Goal: Transaction & Acquisition: Purchase product/service

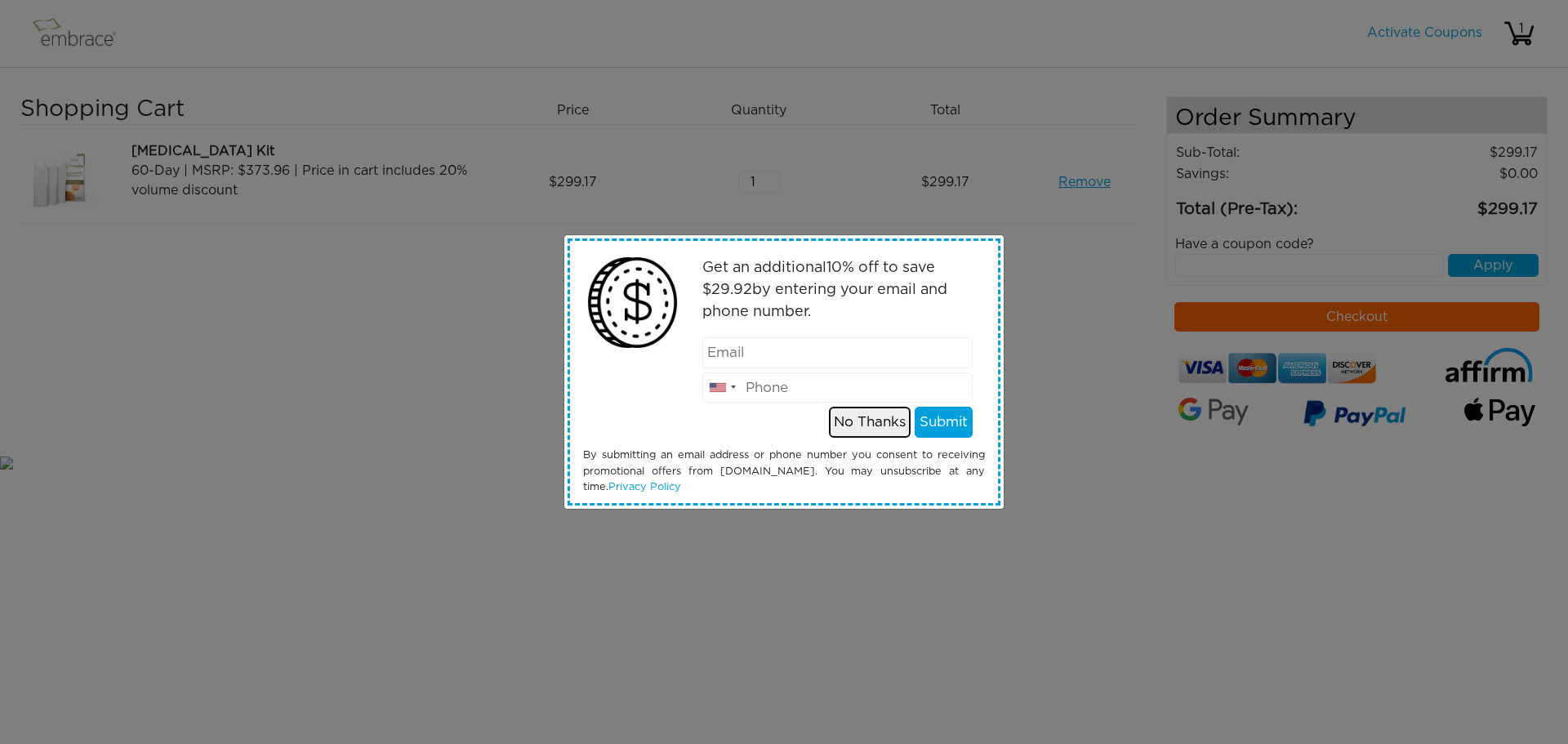
click at [850, 417] on button "No Thanks" at bounding box center [869, 422] width 81 height 31
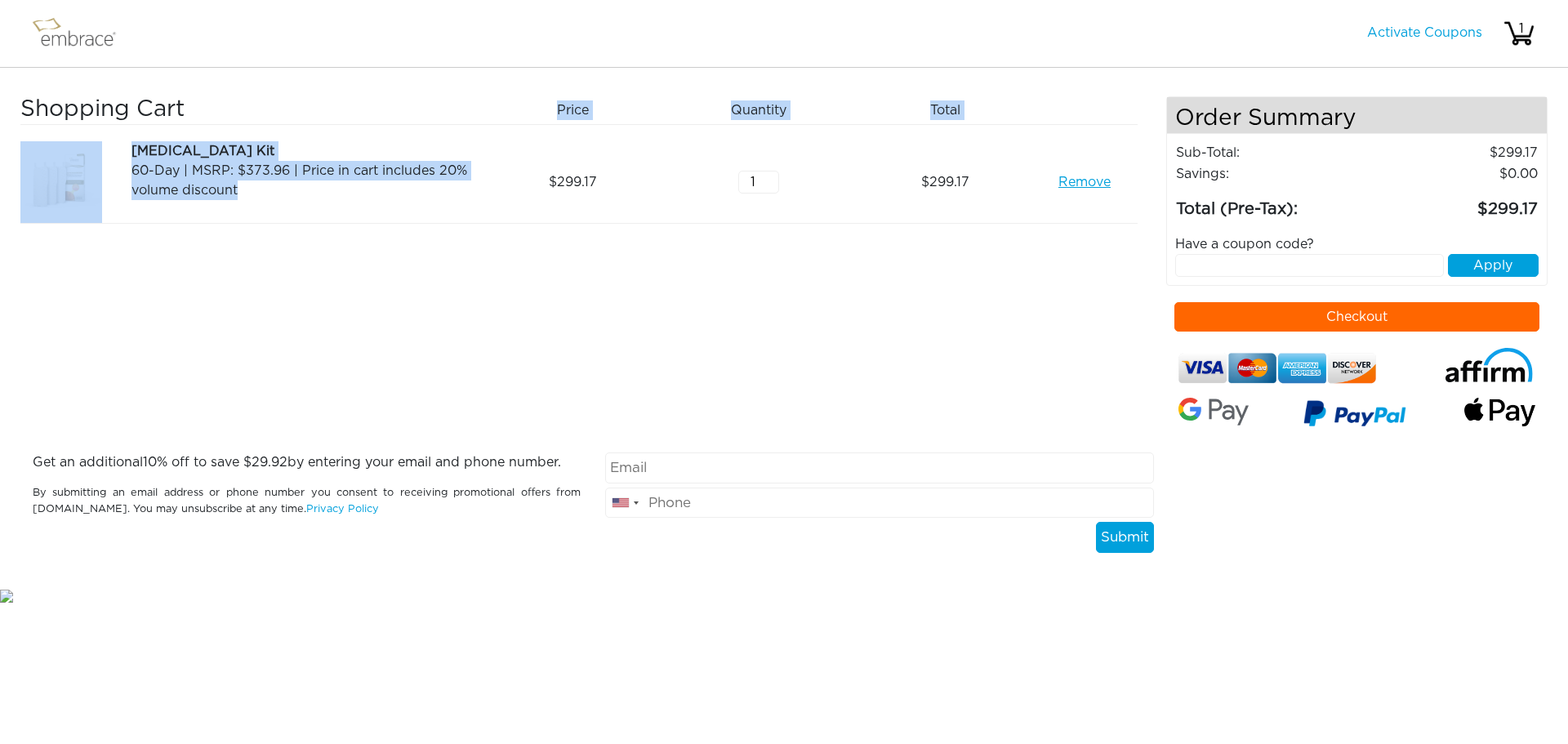
drag, startPoint x: 243, startPoint y: 208, endPoint x: 229, endPoint y: 68, distance: 140.7
click at [229, 68] on div "Shopping Cart Price Quantity Qty Total Arm Lift Kit 60-Day | MSRP: $373.96 | Pr…" at bounding box center [784, 326] width 1568 height 517
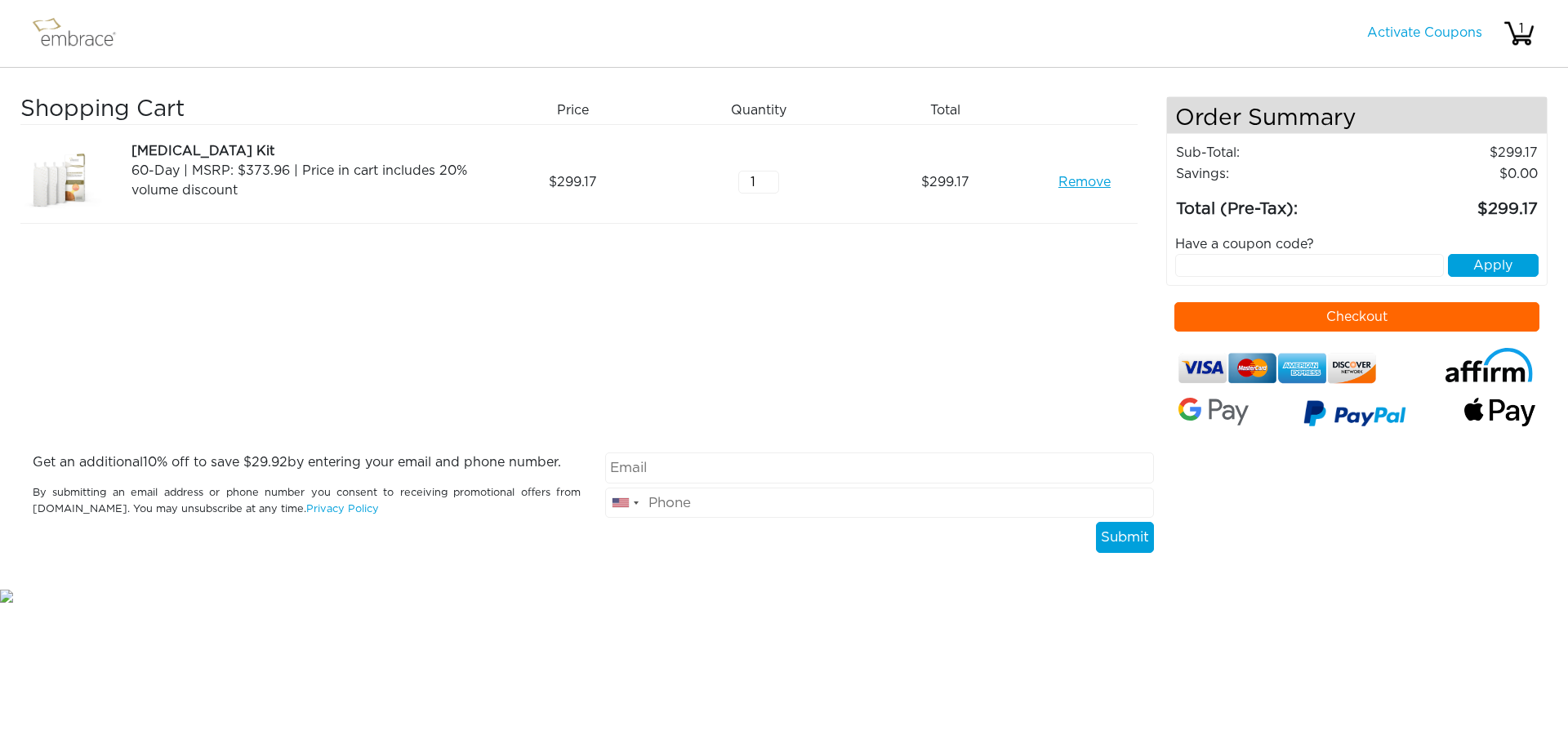
click at [229, 66] on nav "Activate Coupons Hello, 1" at bounding box center [784, 33] width 1568 height 68
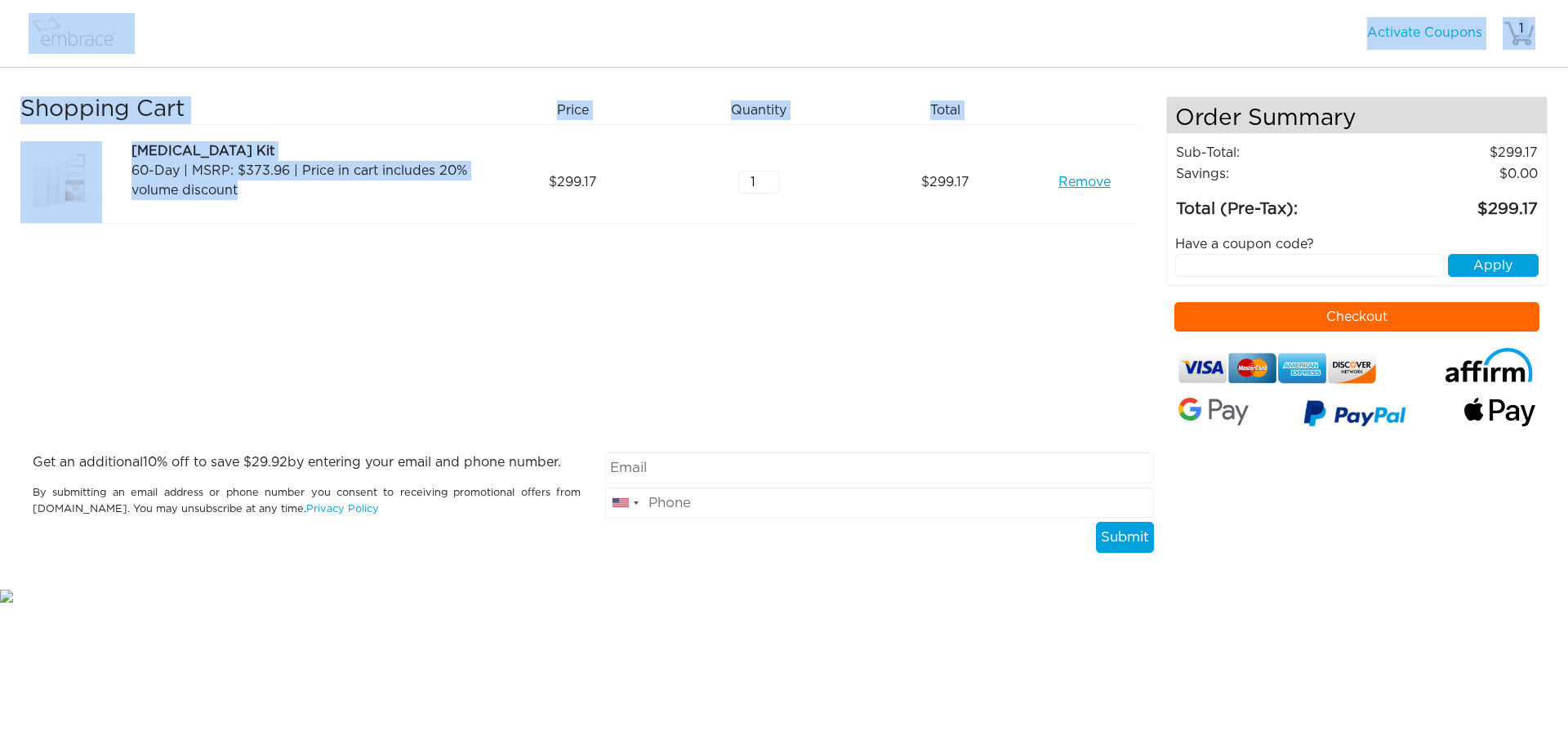
drag, startPoint x: 249, startPoint y: 54, endPoint x: 342, endPoint y: 346, distance: 306.5
click at [342, 346] on body "Activate Coupons Hello, 1 Shopping Cart Price Quantity Qty Total Remove 1 :" at bounding box center [784, 302] width 1568 height 605
click at [342, 347] on div "Shopping Cart Price Quantity Qty Total Arm Lift Kit 60-Day | MSRP: $373.96 | Pr…" at bounding box center [593, 274] width 1145 height 356
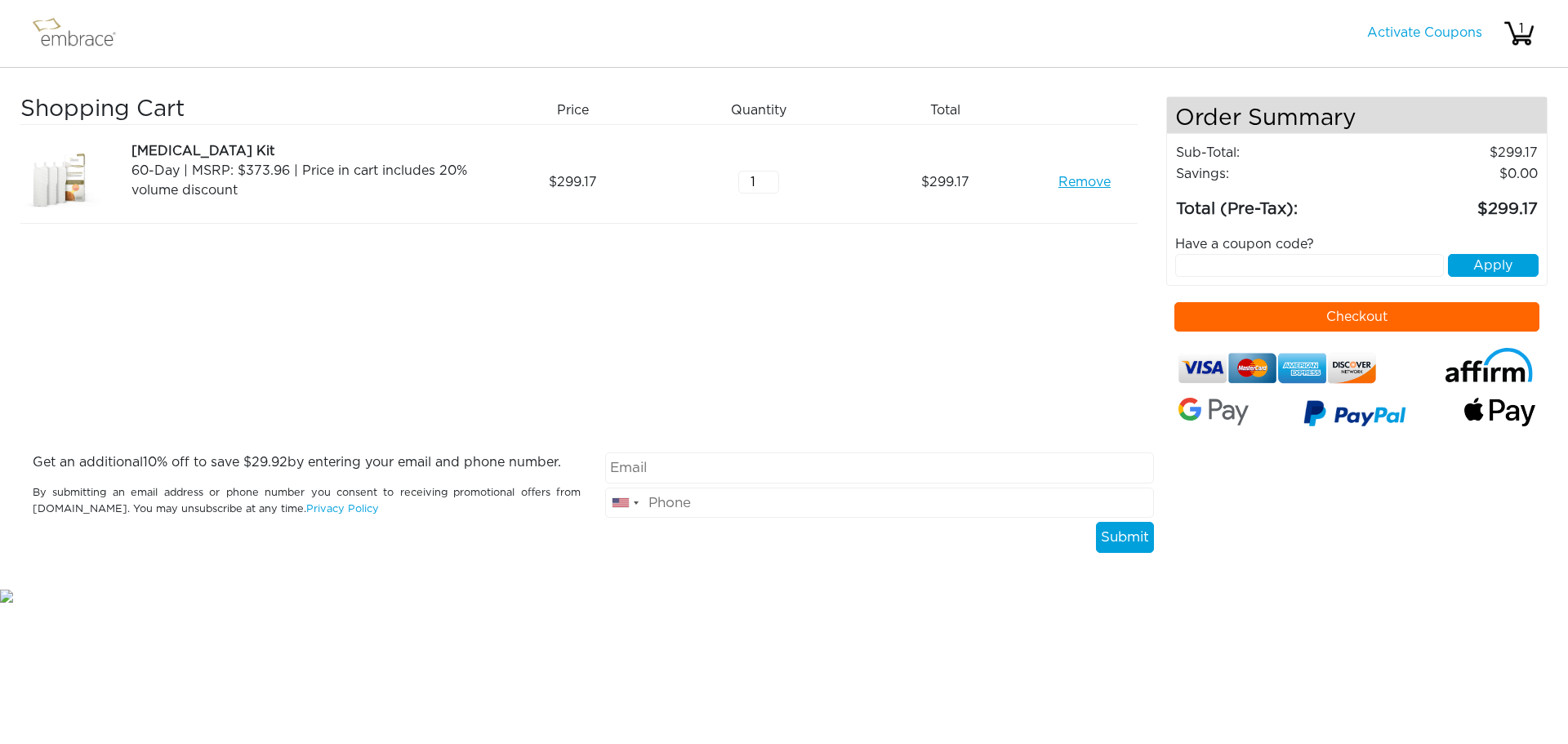
click at [1281, 272] on input "text" at bounding box center [1310, 266] width 270 height 23
type input "WELCOME 10"
click at [1470, 260] on button "Apply" at bounding box center [1492, 266] width 91 height 23
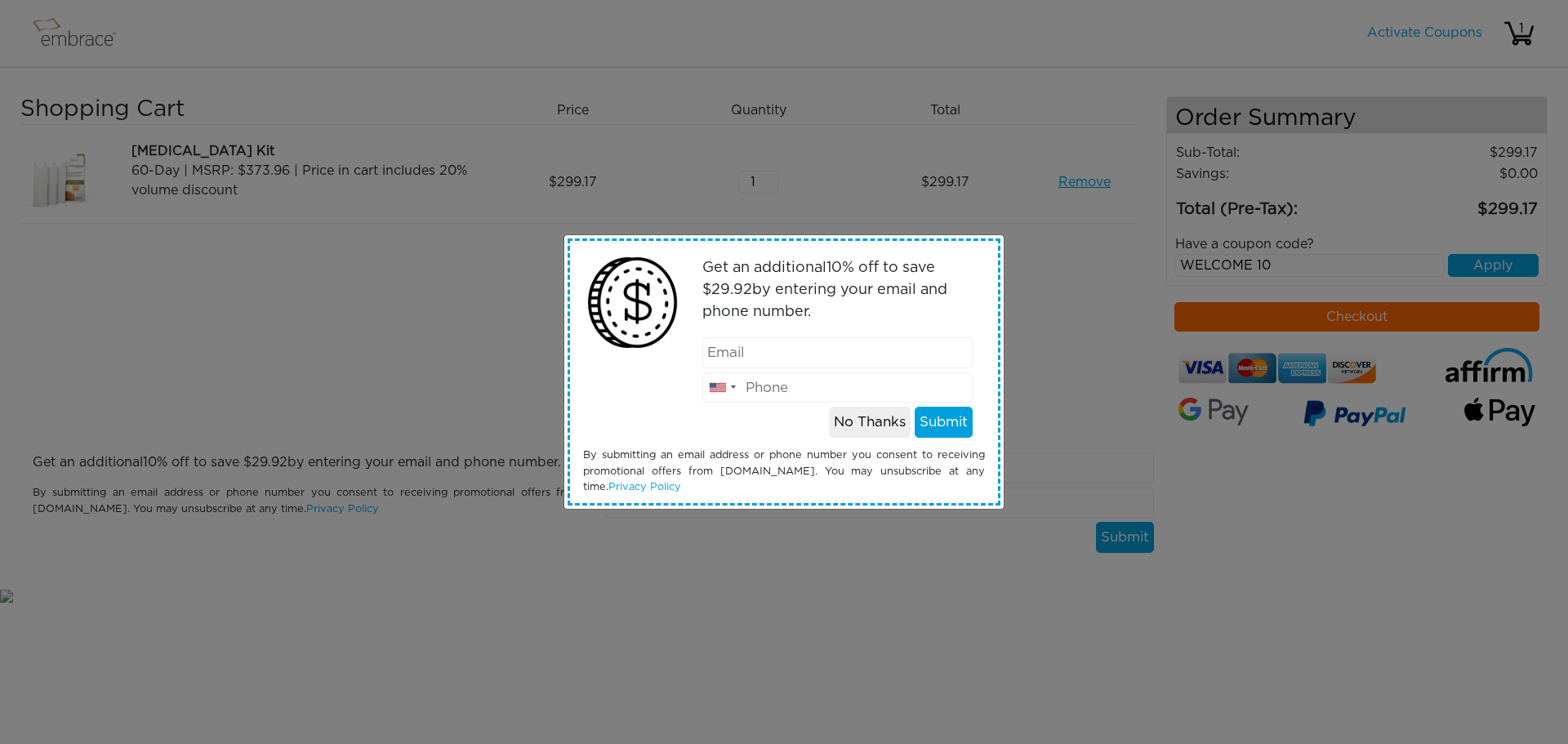
click at [744, 337] on div at bounding box center [838, 337] width 295 height 1
click at [746, 347] on input "email" at bounding box center [837, 353] width 271 height 31
type input "jill@floridaplasticsurgery.com"
type input "8604284844"
click at [834, 275] on span "10" at bounding box center [834, 267] width 15 height 14
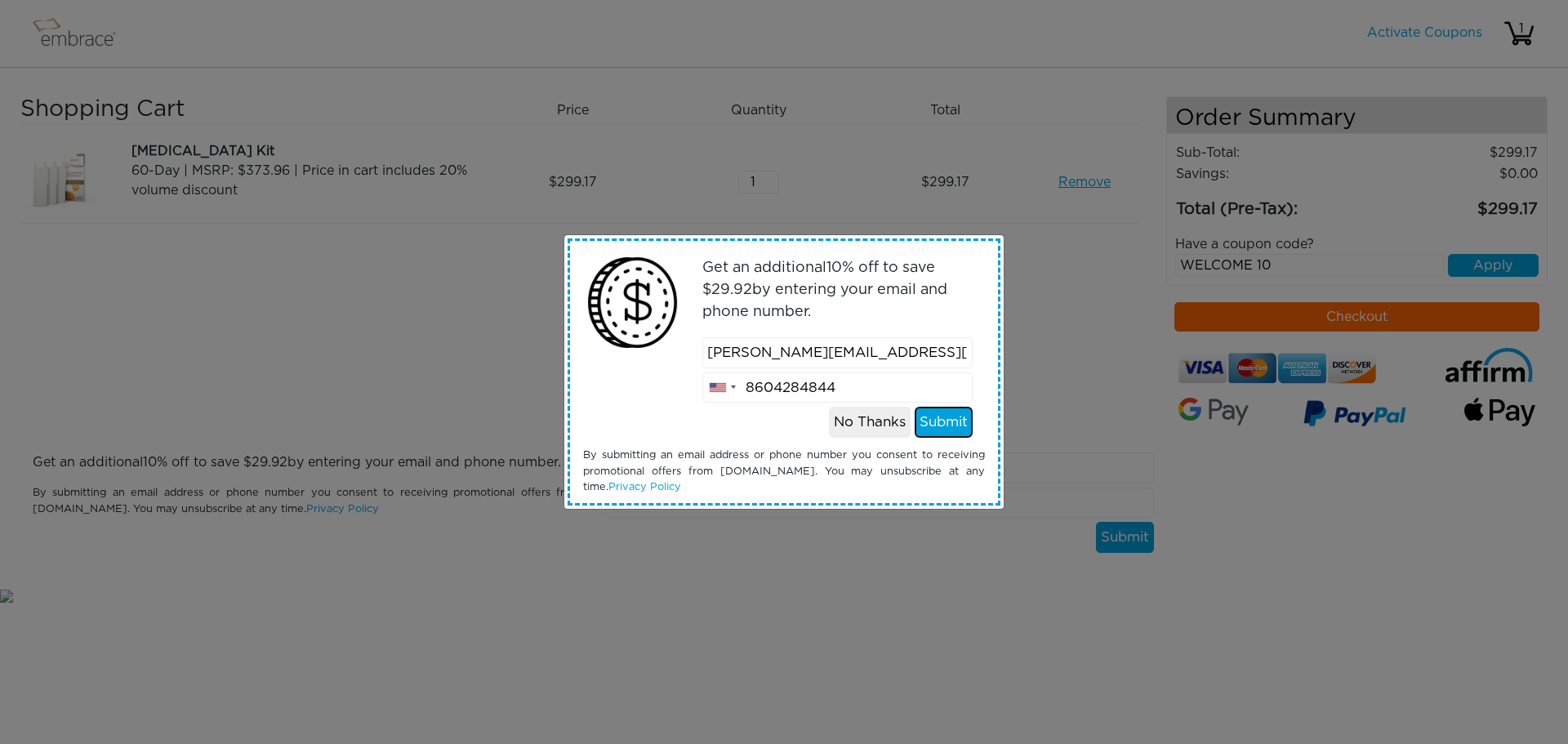
click at [936, 415] on button "Submit" at bounding box center [943, 422] width 58 height 31
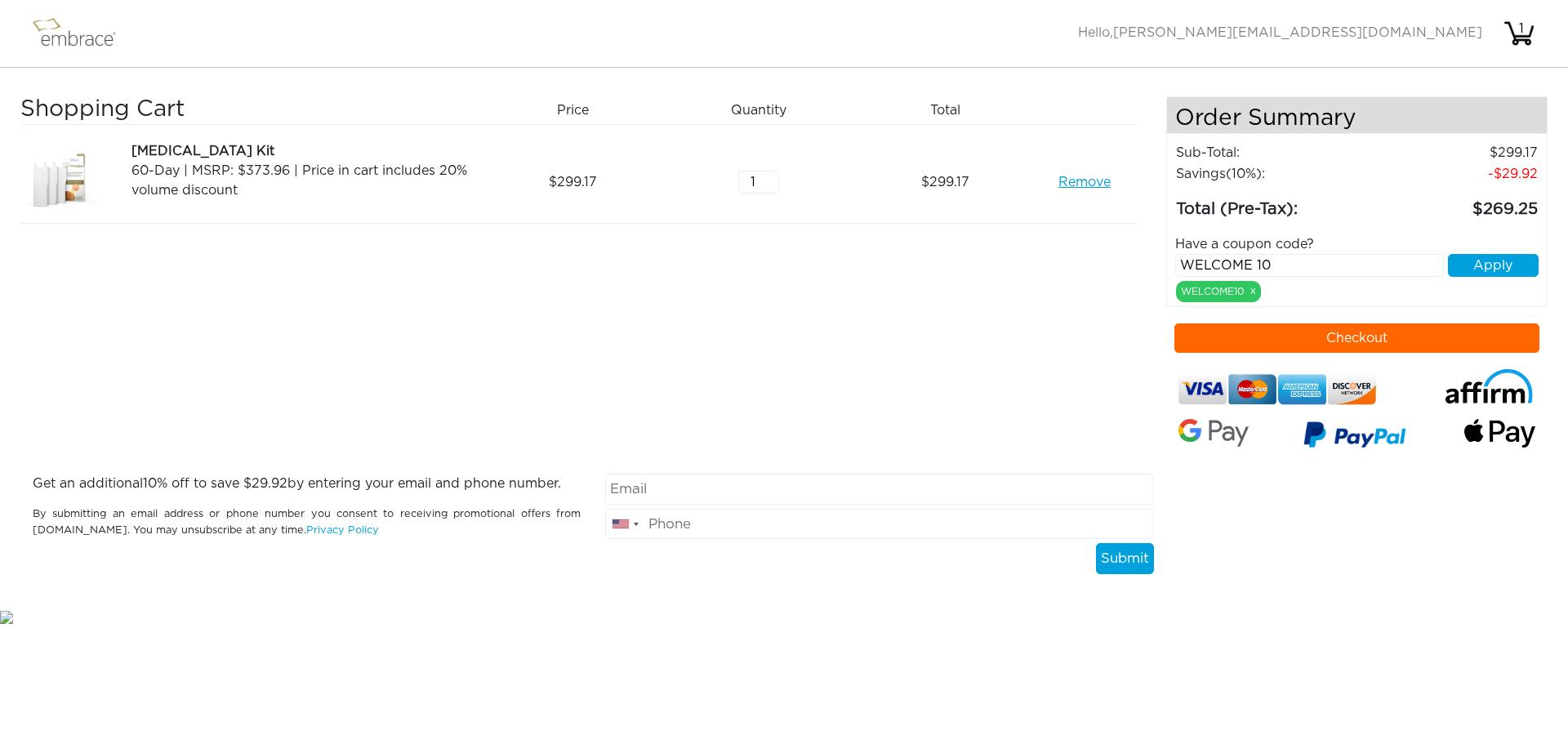
click at [1350, 339] on button "Checkout" at bounding box center [1357, 338] width 366 height 30
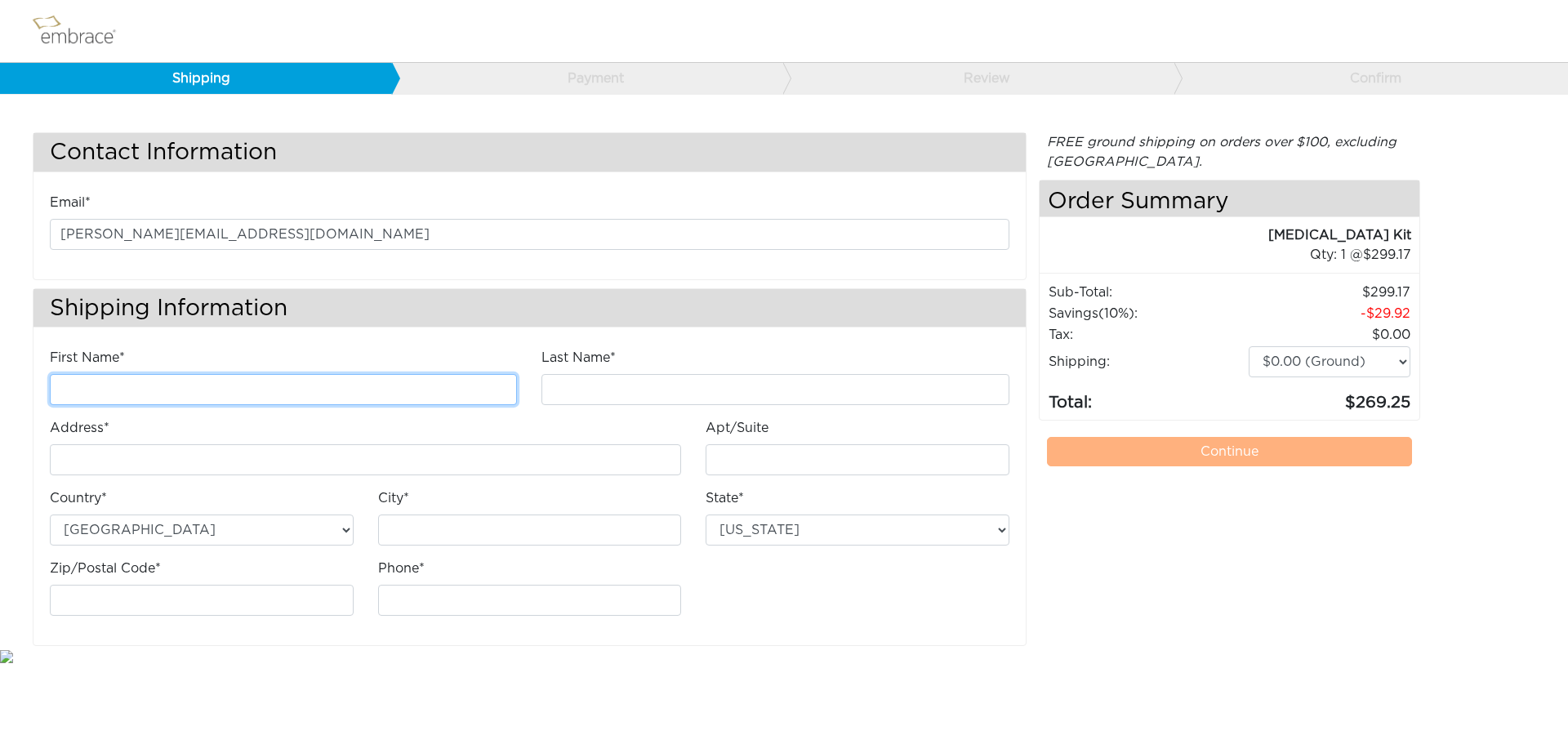
click at [156, 379] on input "First Name*" at bounding box center [283, 389] width 467 height 31
type input "Kristopher"
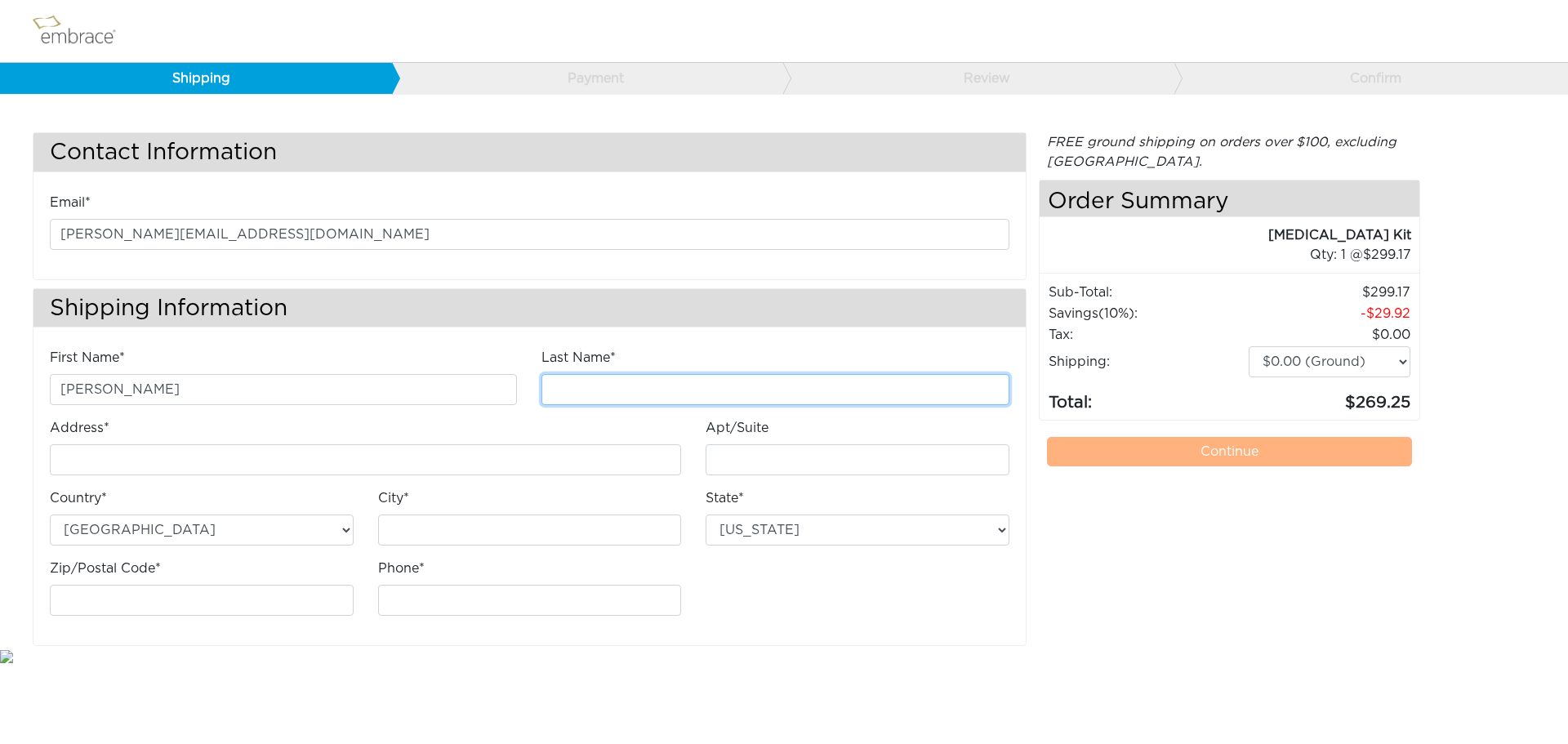
type input "Hamwi"
type input "5566 Broadcast Court"
type input "[GEOGRAPHIC_DATA]"
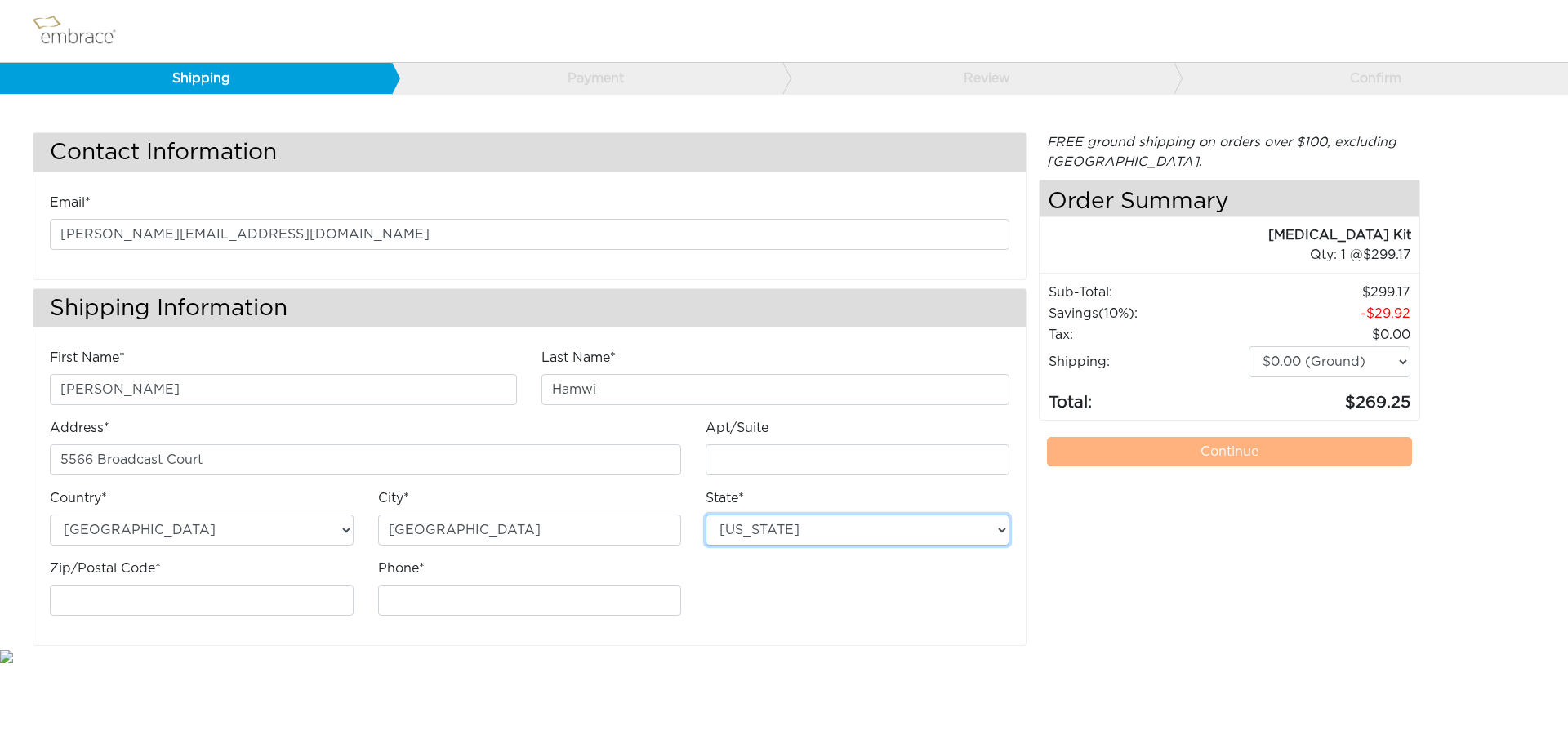
select select "FL"
type input "34240"
type input "9418002000"
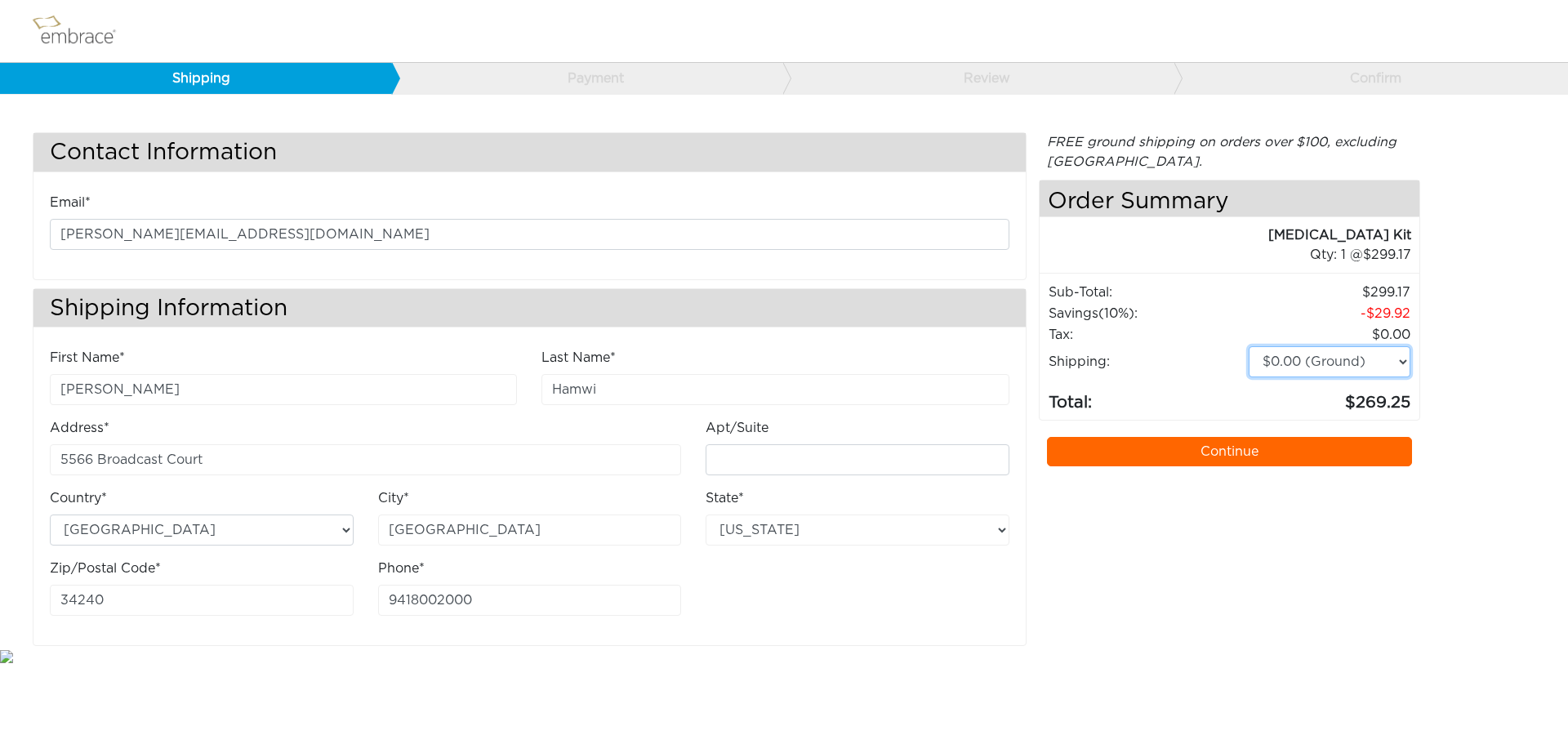
click at [1322, 362] on select "$0.00 (Ground) $15.00 (Express Saver) $20.00 (Two Day) $30.00 (Overnight)" at bounding box center [1329, 361] width 162 height 31
drag, startPoint x: 1482, startPoint y: 292, endPoint x: 1470, endPoint y: 296, distance: 12.6
click at [1482, 292] on div "Contact Information Email* jill@floridaplasticsurgery.com Shipping Information …" at bounding box center [783, 388] width 1527 height 514
click at [1313, 348] on select "$0.00 (Ground) $15.00 (Express Saver) $20.00 (Two Day) $30.00 (Overnight)" at bounding box center [1329, 361] width 162 height 31
select select "3"
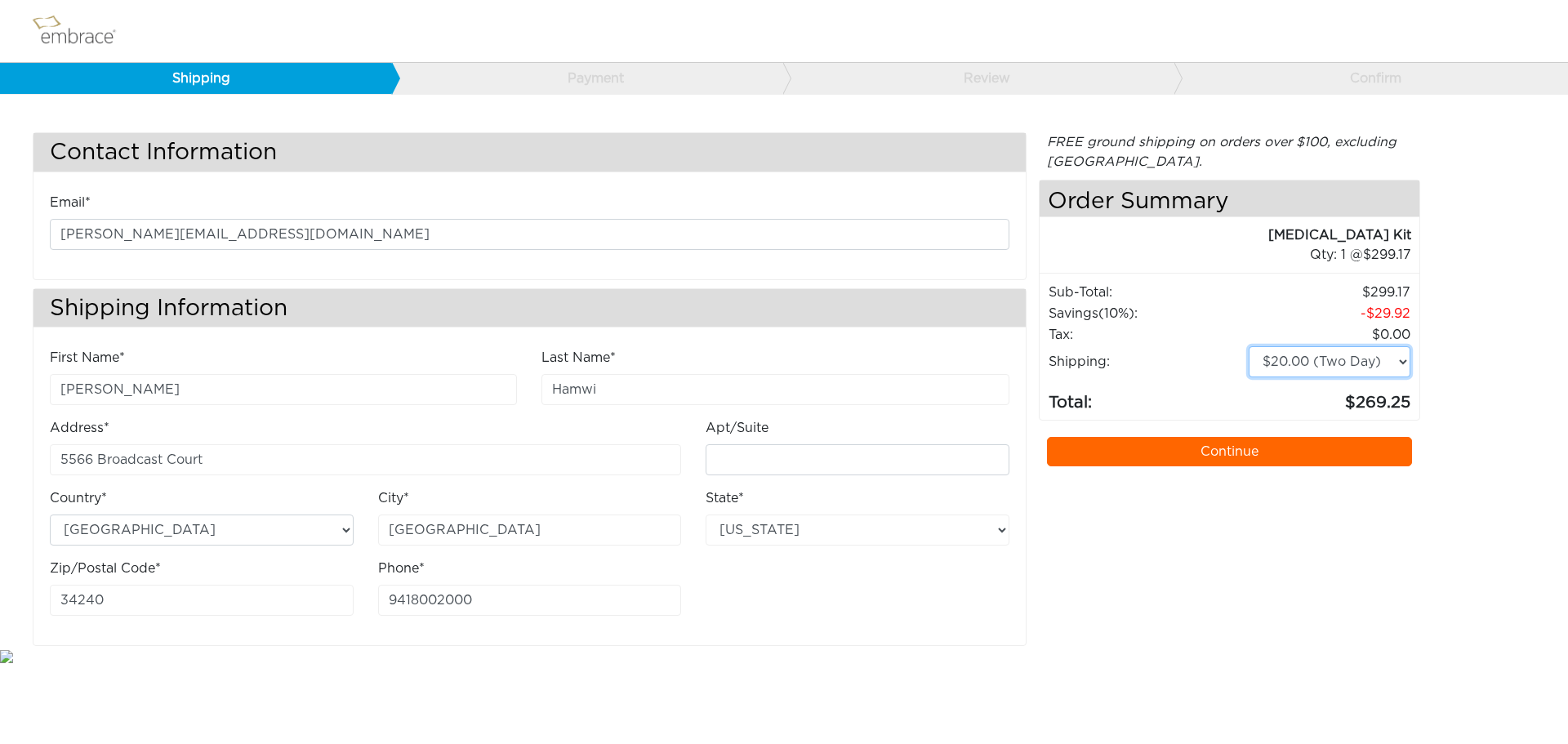
click at [1249, 346] on select "$0.00 (Ground) $15.00 (Express Saver) $20.00 (Two Day) $30.00 (Overnight)" at bounding box center [1329, 361] width 162 height 31
drag, startPoint x: 1180, startPoint y: 594, endPoint x: 1170, endPoint y: 435, distance: 159.3
click at [1179, 594] on div "FREE ground shipping on orders over $100, excluding Australia. Any applicable i…" at bounding box center [1230, 388] width 382 height 514
click at [1177, 461] on link "Continue" at bounding box center [1230, 451] width 366 height 30
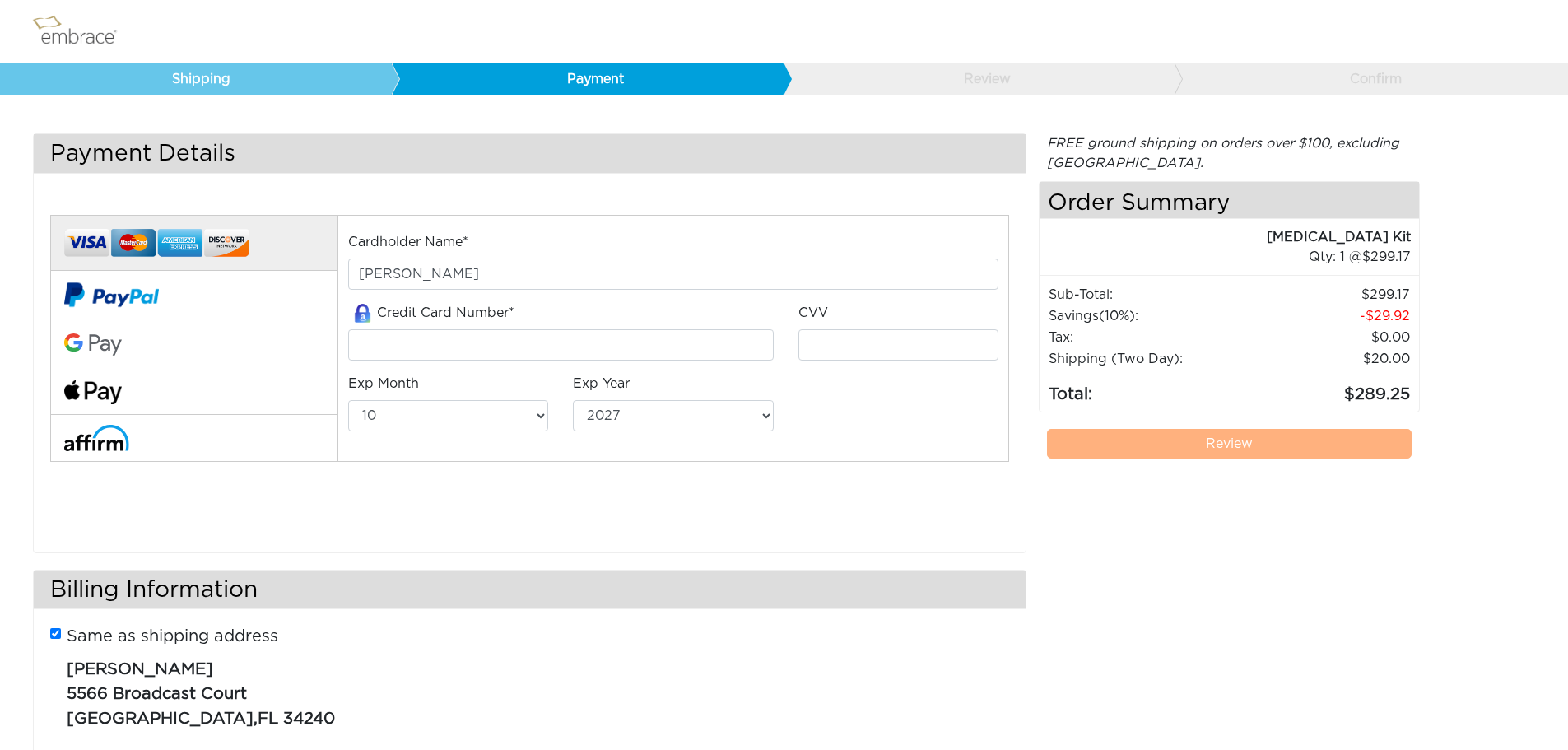
select select "10"
select select "2027"
click at [425, 358] on input "tel" at bounding box center [560, 345] width 425 height 31
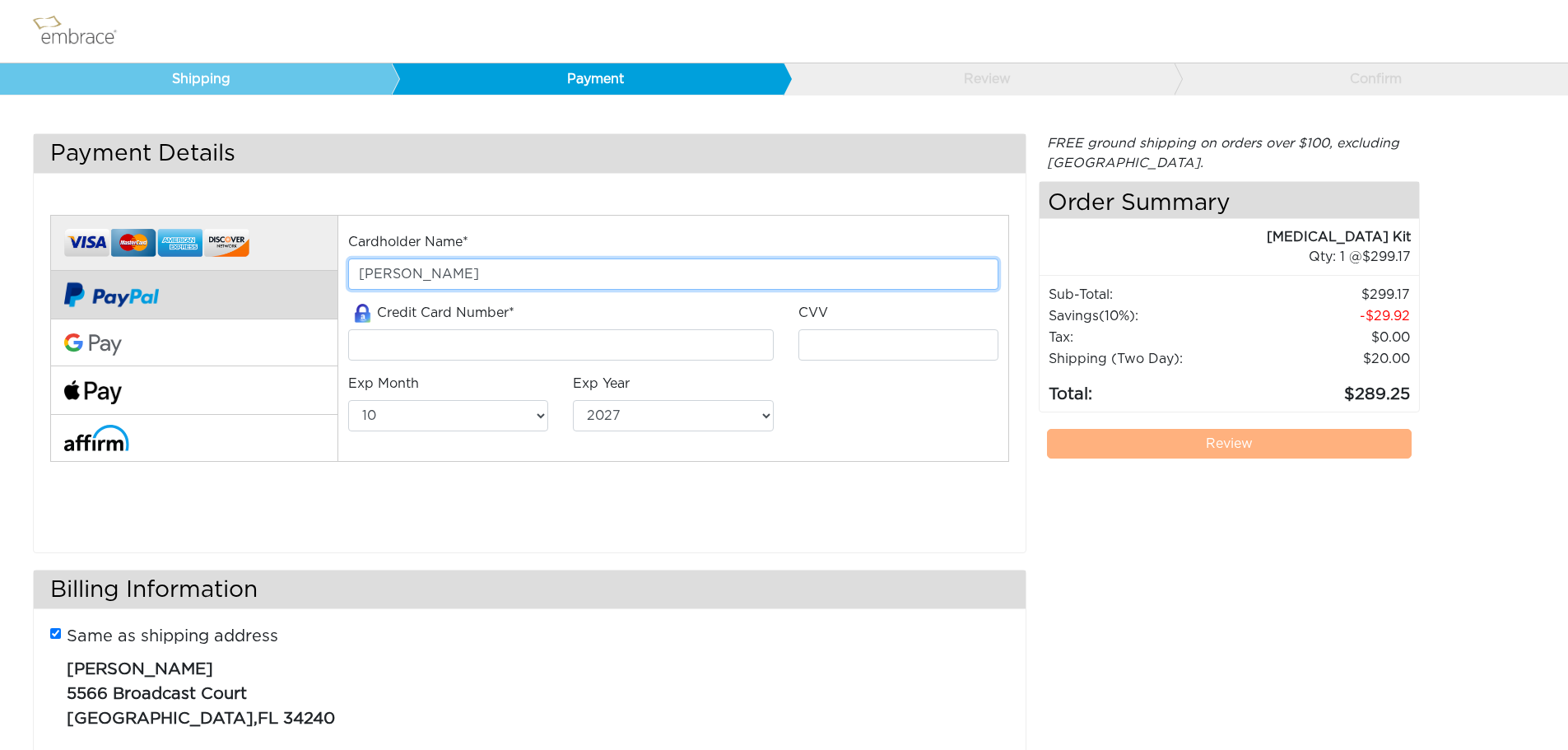
drag, startPoint x: 502, startPoint y: 268, endPoint x: 197, endPoint y: 272, distance: 305.0
click at [197, 272] on div "Cardholder Name* [PERSON_NAME] Credit Card Number*" at bounding box center [529, 362] width 983 height 334
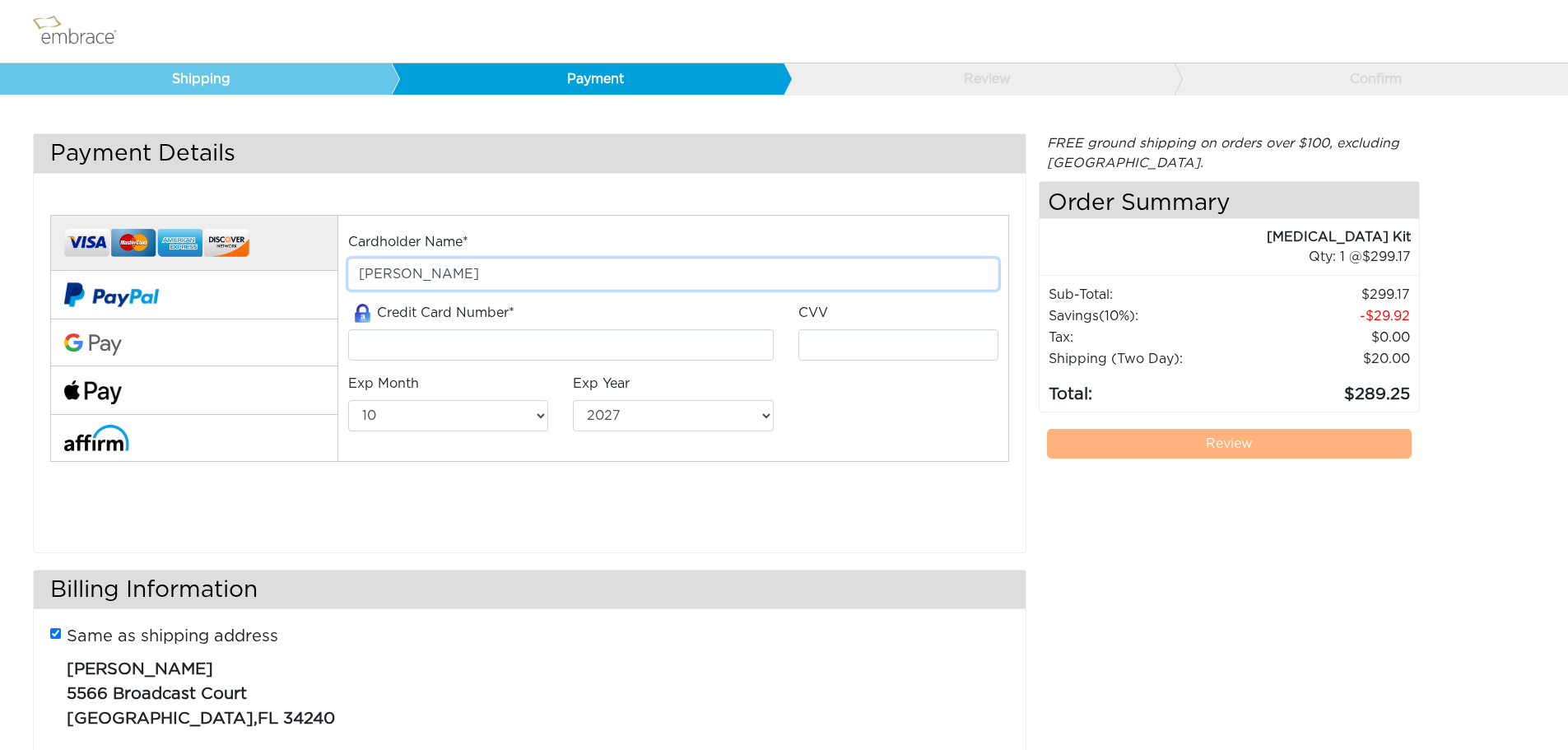
drag, startPoint x: 583, startPoint y: 268, endPoint x: 345, endPoint y: 269, distance: 238.0
click at [345, 269] on div "Cardholder Name* [PERSON_NAME]" at bounding box center [672, 267] width 674 height 70
type input "Danaisa [PERSON_NAME]"
click at [460, 323] on label "Credit Card Number*" at bounding box center [431, 312] width 166 height 20
click at [0, 0] on input "5566 Broadcast Court" at bounding box center [0, 0] width 0 height 0
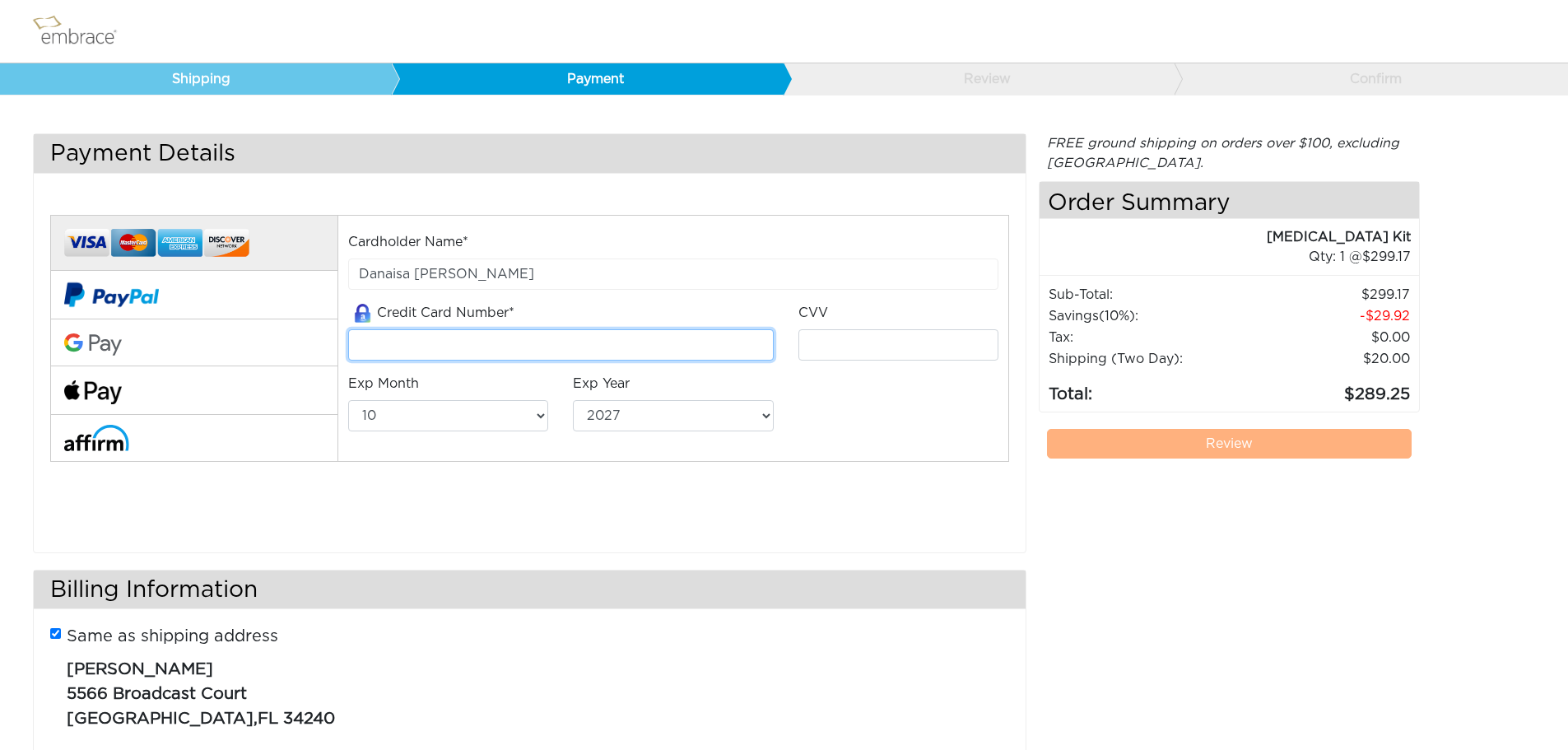
click at [457, 343] on input "tel" at bounding box center [560, 345] width 425 height 31
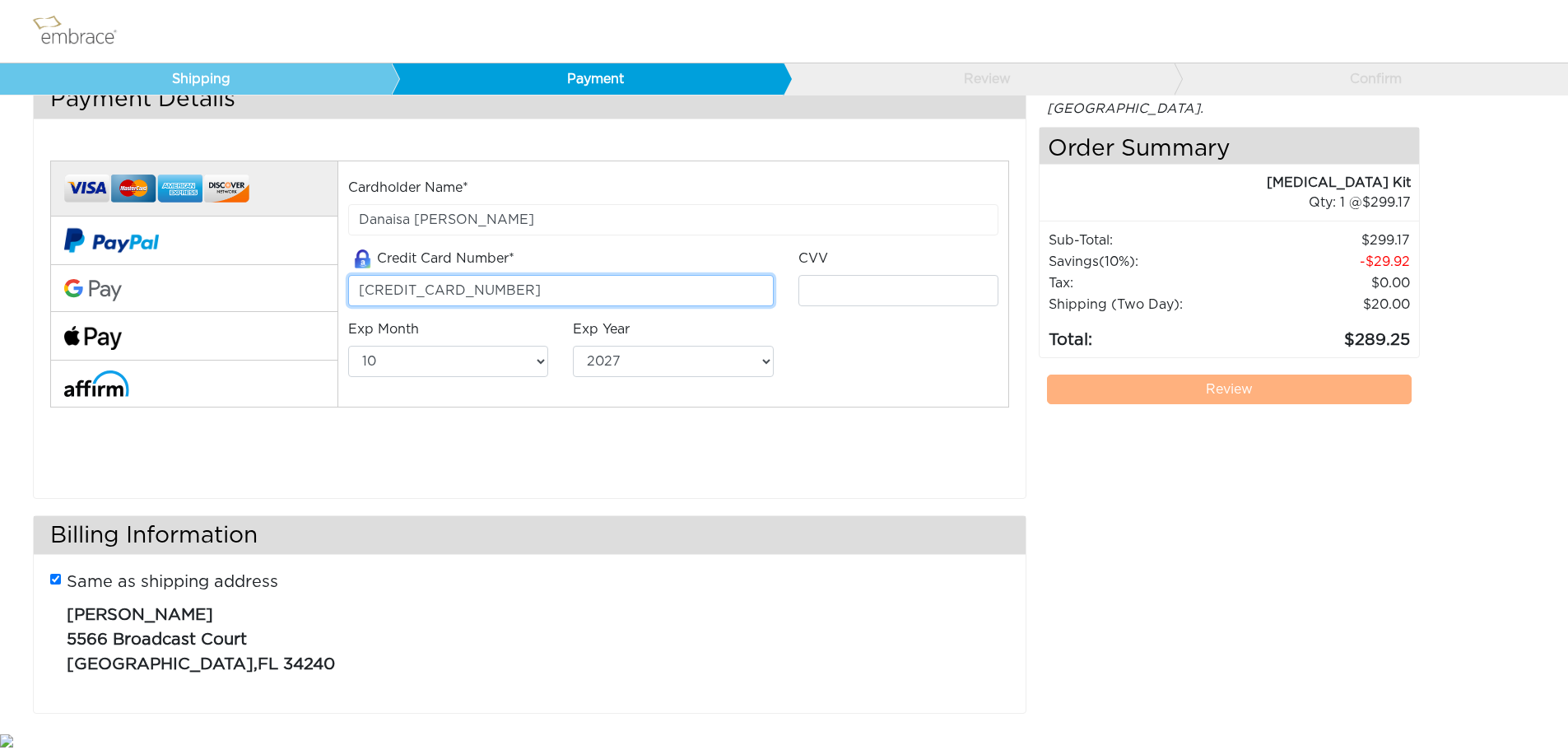
type input "[CREDIT_CARD_NUMBER]"
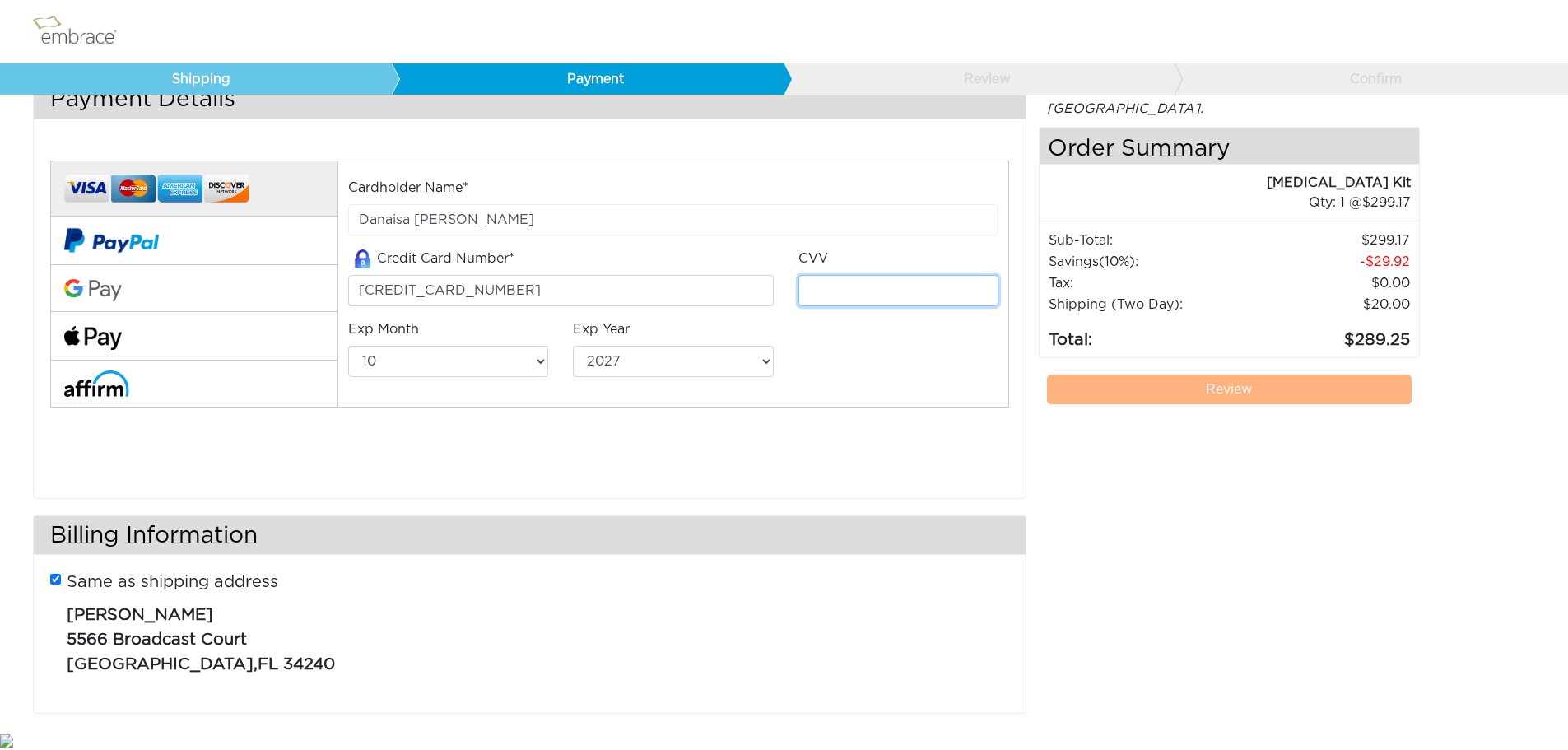
click at [857, 283] on input "tel" at bounding box center [898, 290] width 200 height 31
type input "3351"
click at [476, 366] on select "01 02 03 04 05 06 07 08 09 10 11 12" at bounding box center [448, 362] width 200 height 31
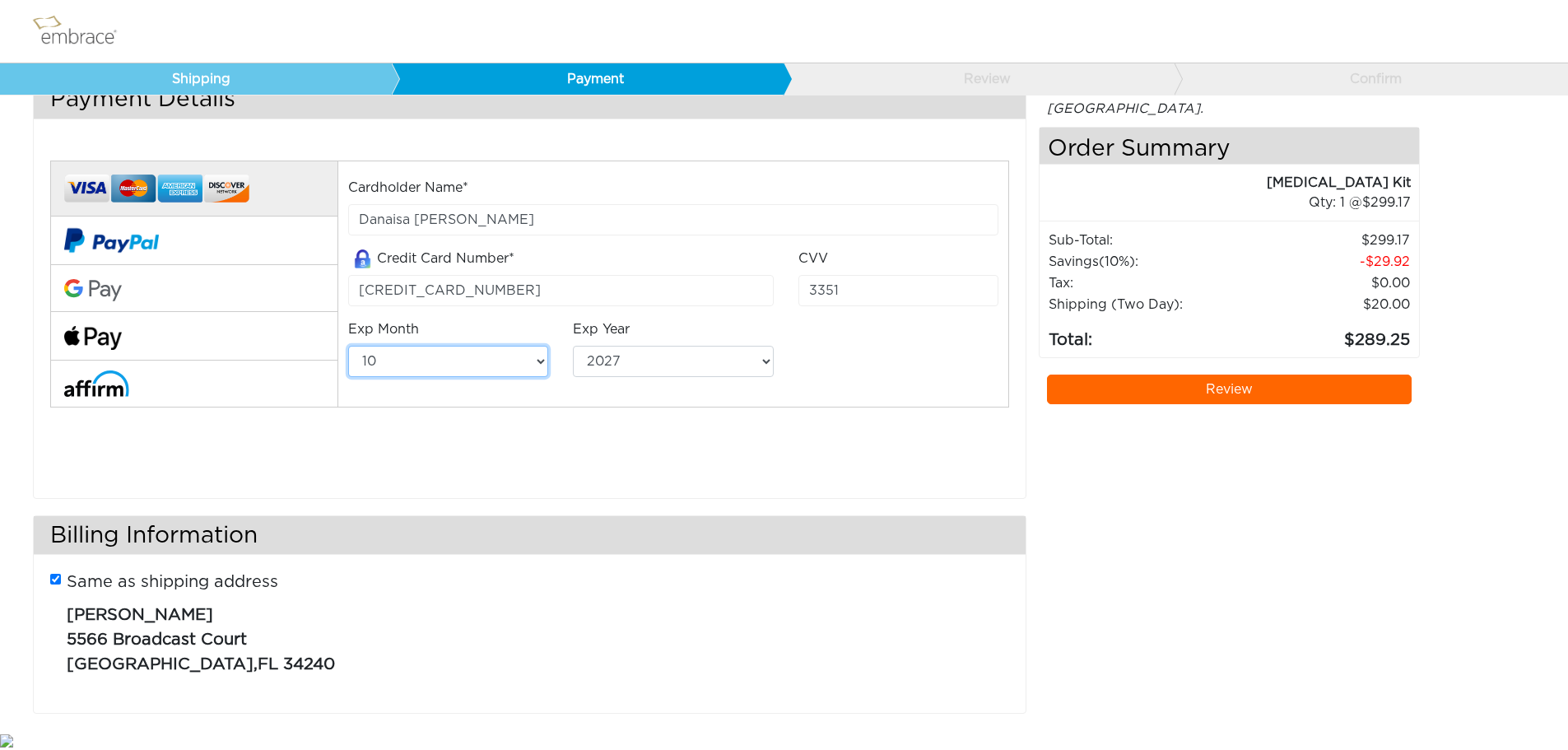
select select "9"
click at [348, 346] on select "01 02 03 04 05 06 07 08 09 10 11 12" at bounding box center [448, 362] width 200 height 31
click at [663, 358] on select "2025 2026 2027 2028 2029 2030 2031 2032 2033 2034 2035 2036 2037 2038 2039" at bounding box center [673, 362] width 200 height 31
select select "2028"
click at [572, 346] on select "2025 2026 2027 2028 2029 2030 2031 2032 2033 2034 2035 2036 2037 2038 2039" at bounding box center [673, 362] width 200 height 31
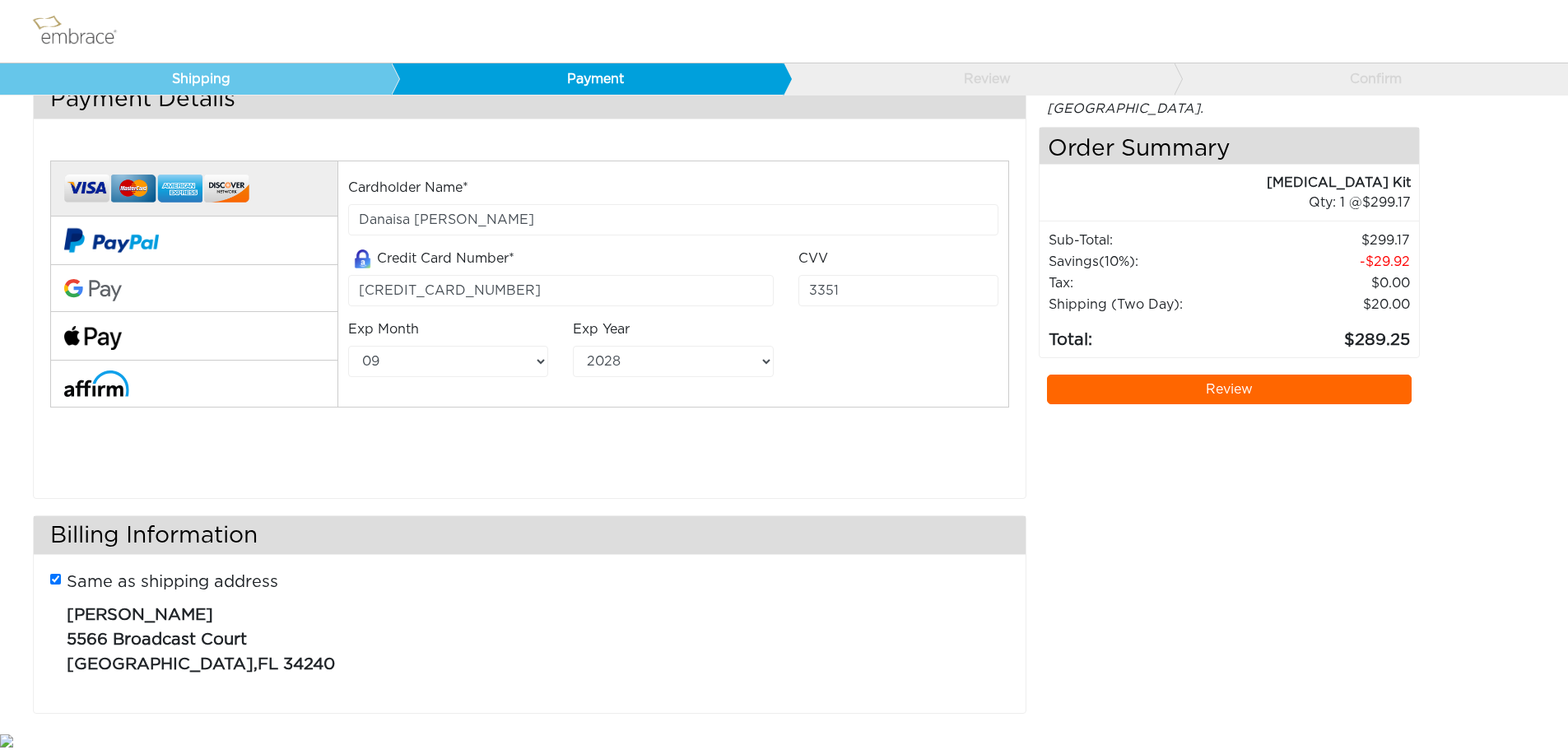
click at [1242, 480] on div "FREE ground shipping on orders over $100, excluding [GEOGRAPHIC_DATA]. Any appl…" at bounding box center [1230, 404] width 382 height 651
click at [1258, 386] on link "Review" at bounding box center [1229, 389] width 365 height 30
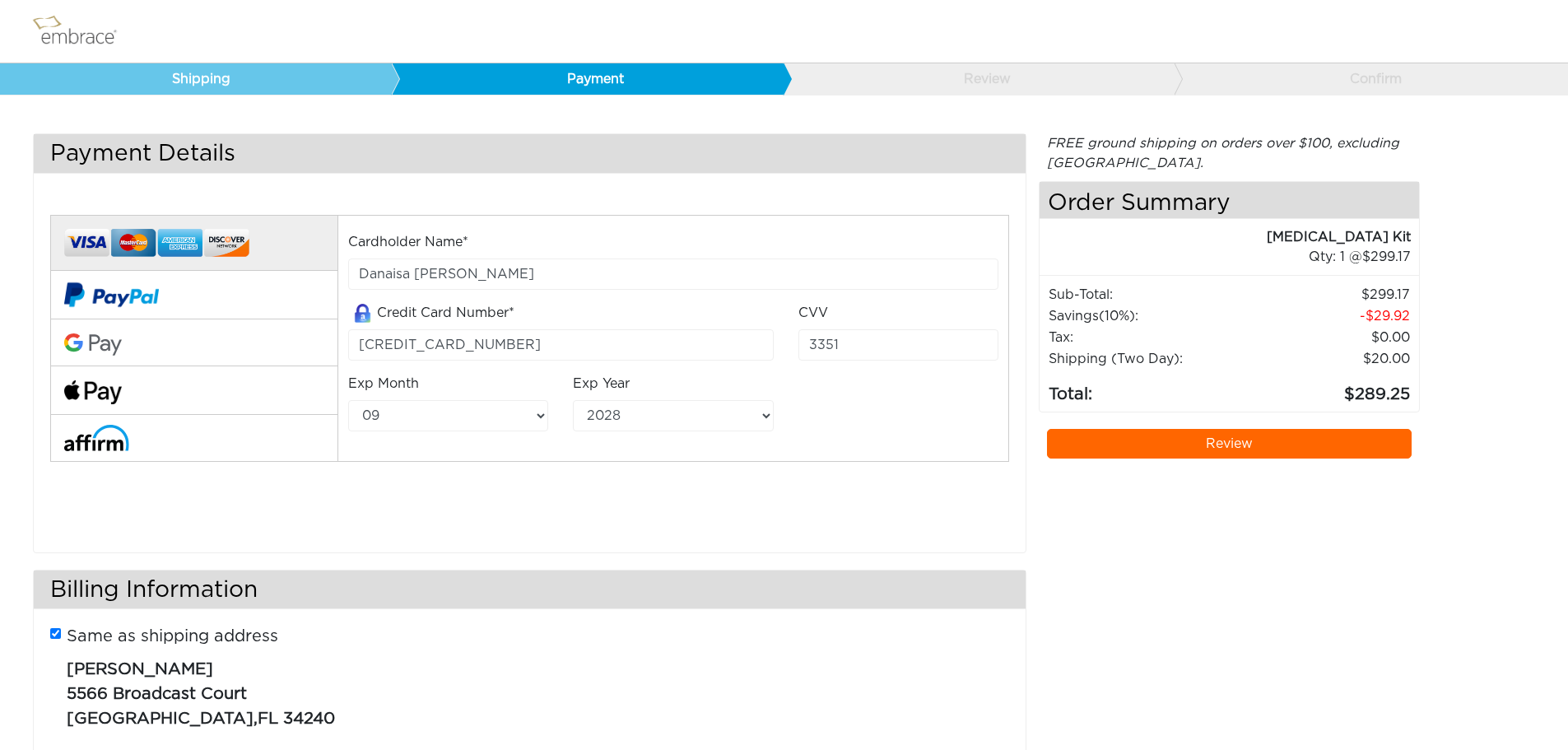
scroll to position [54, 0]
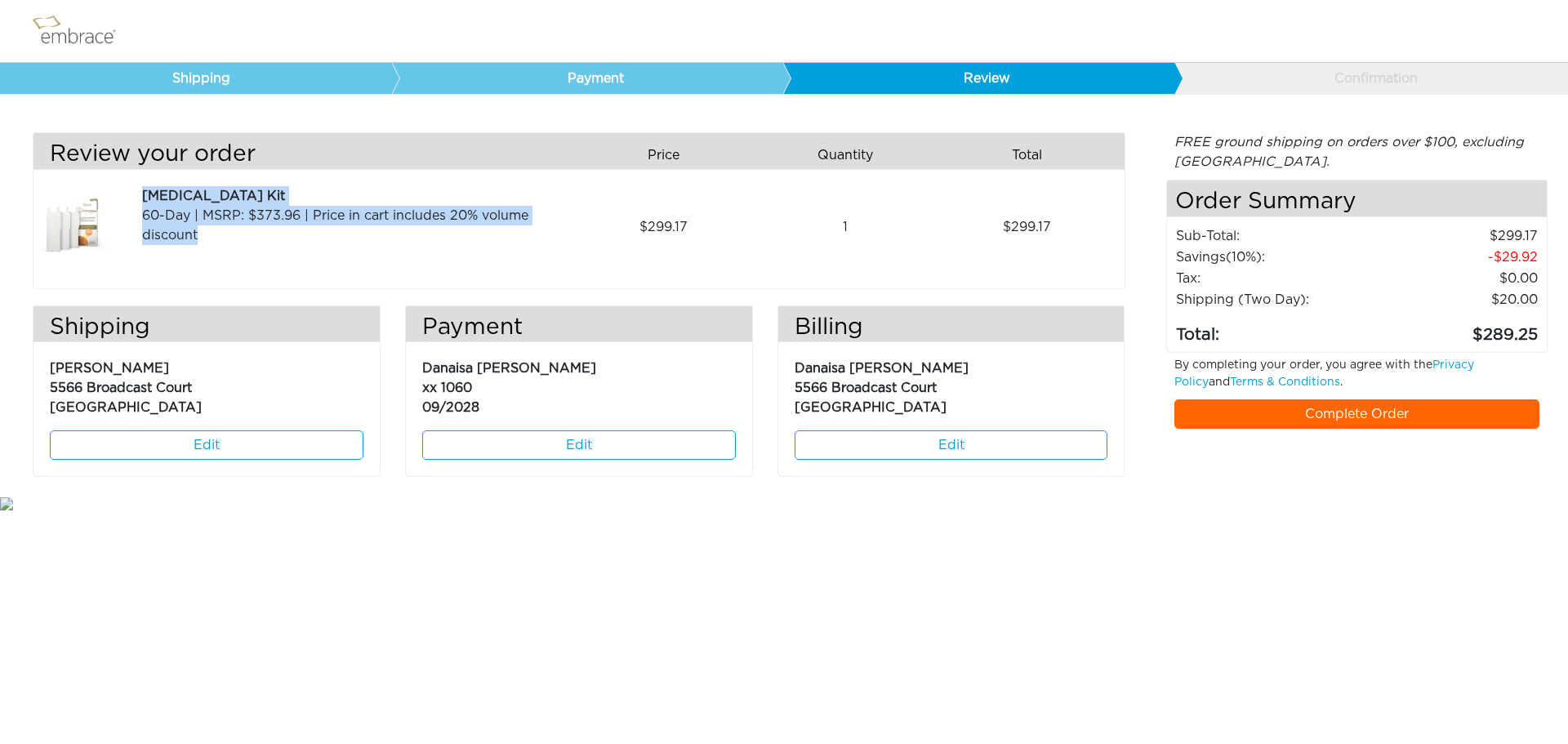
drag, startPoint x: 146, startPoint y: 192, endPoint x: 202, endPoint y: 271, distance: 96.8
click at [202, 271] on div "Review your order Price Quantity Qty Total Arm Lift Kit 60-Day | MSRP: $373.96 …" at bounding box center [578, 210] width 1093 height 157
